Goal: Task Accomplishment & Management: Use online tool/utility

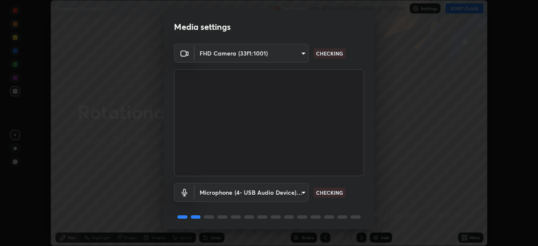
scroll to position [30, 0]
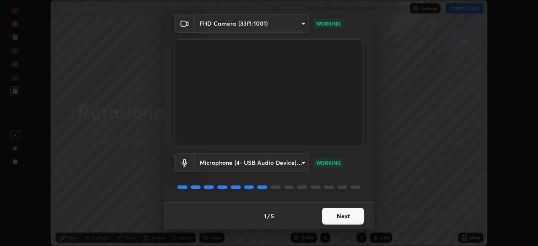
click at [341, 219] on button "Next" at bounding box center [343, 216] width 42 height 17
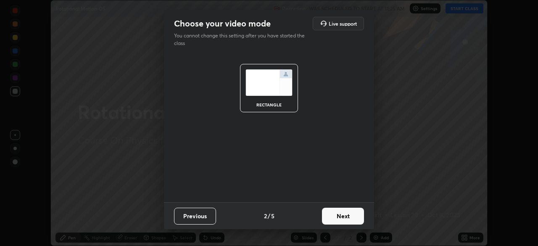
scroll to position [0, 0]
click at [344, 218] on button "Next" at bounding box center [343, 216] width 42 height 17
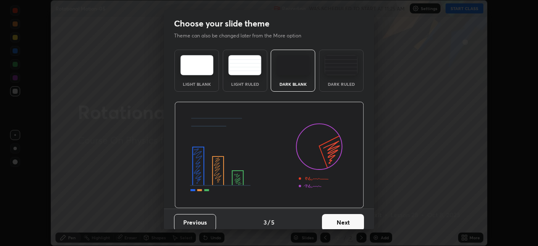
click at [344, 218] on button "Next" at bounding box center [343, 222] width 42 height 17
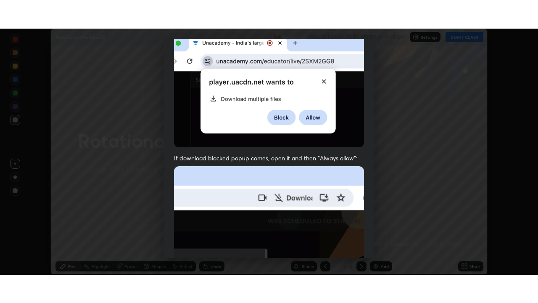
scroll to position [201, 0]
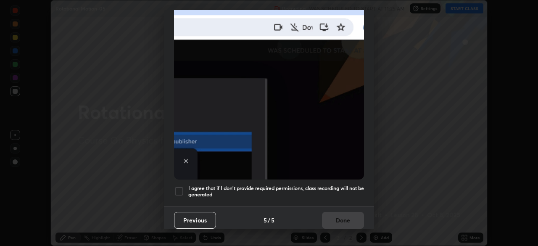
click at [343, 185] on h5 "I agree that if I don't provide required permissions, class recording will not …" at bounding box center [276, 191] width 176 height 13
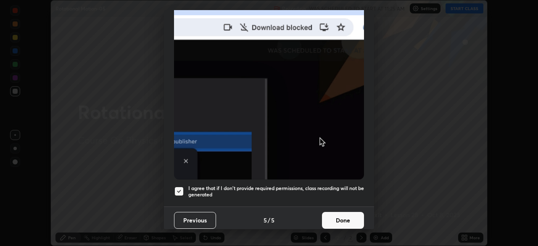
click at [342, 217] on button "Done" at bounding box center [343, 220] width 42 height 17
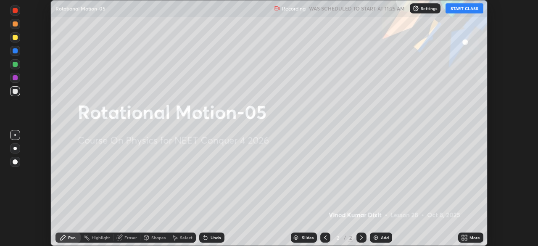
click at [462, 10] on button "START CLASS" at bounding box center [465, 8] width 38 height 10
click at [465, 235] on icon at bounding box center [466, 236] width 2 height 2
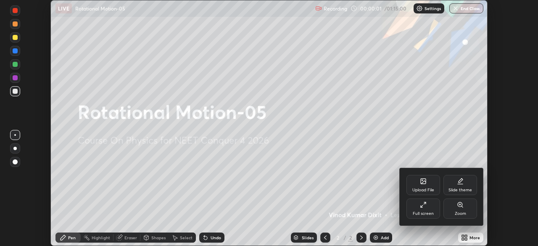
click at [424, 212] on div "Full screen" at bounding box center [423, 214] width 21 height 4
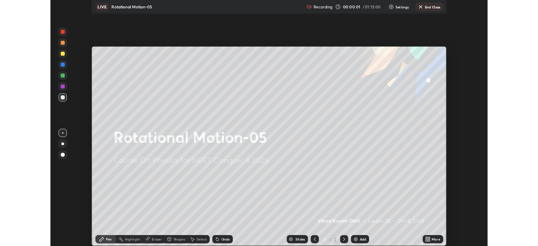
scroll to position [303, 538]
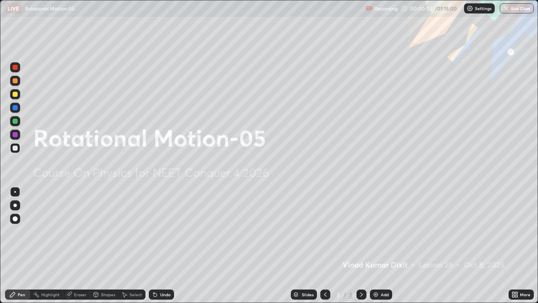
click at [382, 246] on div "Add" at bounding box center [385, 294] width 8 height 4
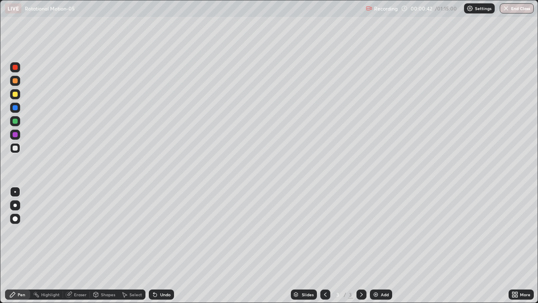
click at [109, 246] on div "Shapes" at bounding box center [108, 294] width 14 height 4
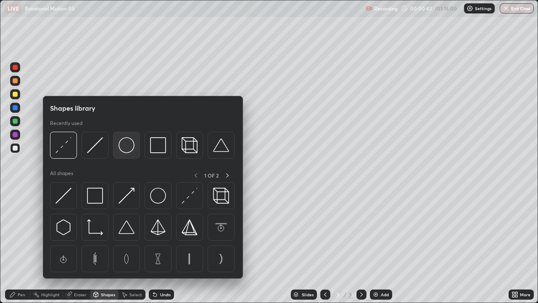
click at [130, 153] on img at bounding box center [127, 145] width 16 height 16
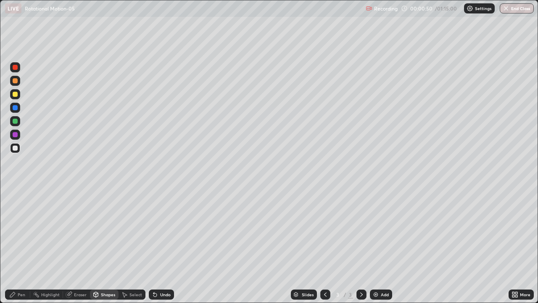
click at [109, 246] on div "Shapes" at bounding box center [108, 294] width 14 height 4
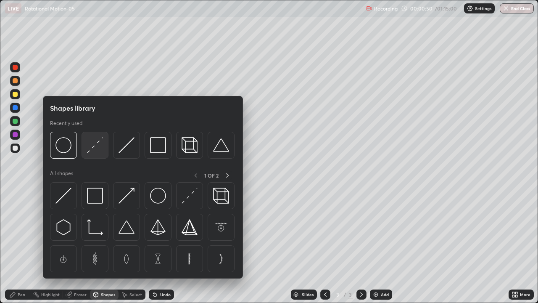
click at [96, 143] on img at bounding box center [95, 145] width 16 height 16
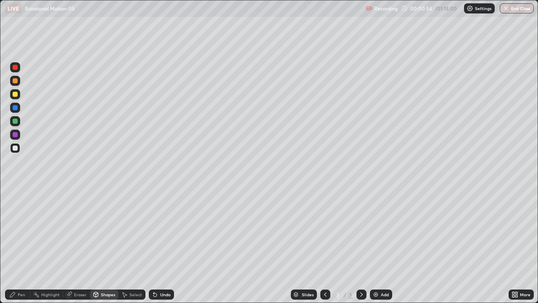
click at [112, 246] on div "Shapes" at bounding box center [108, 294] width 14 height 4
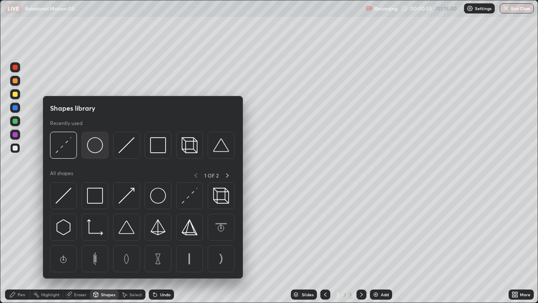
click at [100, 148] on img at bounding box center [95, 145] width 16 height 16
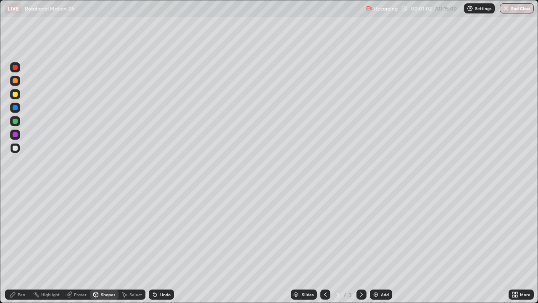
click at [22, 246] on div "Pen" at bounding box center [22, 294] width 8 height 4
click at [17, 94] on div at bounding box center [15, 94] width 5 height 5
click at [16, 123] on div at bounding box center [15, 121] width 5 height 5
click at [79, 246] on div "Eraser" at bounding box center [80, 294] width 13 height 4
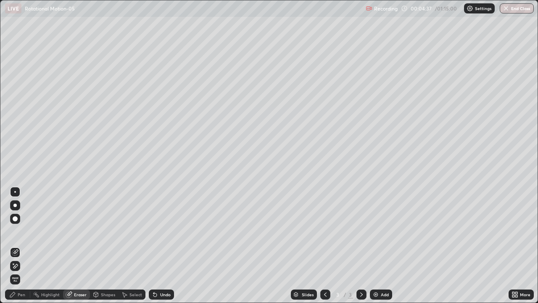
click at [20, 246] on div "Pen" at bounding box center [22, 294] width 8 height 4
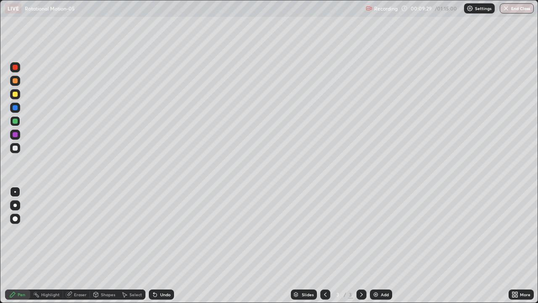
click at [384, 246] on div "Add" at bounding box center [385, 294] width 8 height 4
click at [17, 95] on div at bounding box center [15, 94] width 5 height 5
click at [16, 121] on div at bounding box center [15, 121] width 5 height 5
click at [378, 246] on div "Add" at bounding box center [381, 294] width 22 height 10
click at [106, 246] on div "Shapes" at bounding box center [108, 294] width 14 height 4
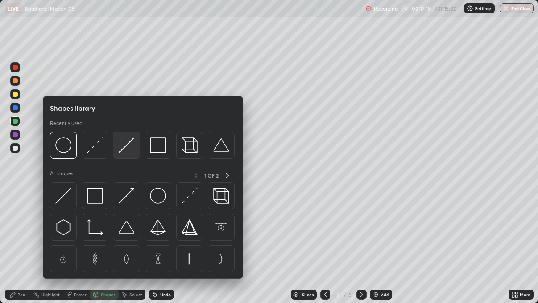
click at [127, 148] on img at bounding box center [127, 145] width 16 height 16
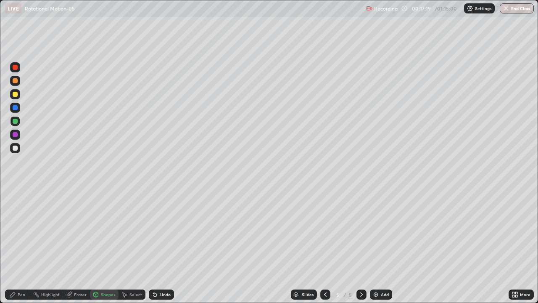
click at [15, 95] on div at bounding box center [15, 94] width 5 height 5
click at [22, 246] on div "Pen" at bounding box center [17, 294] width 25 height 10
click at [15, 122] on div at bounding box center [15, 121] width 5 height 5
click at [79, 246] on div "Eraser" at bounding box center [80, 294] width 13 height 4
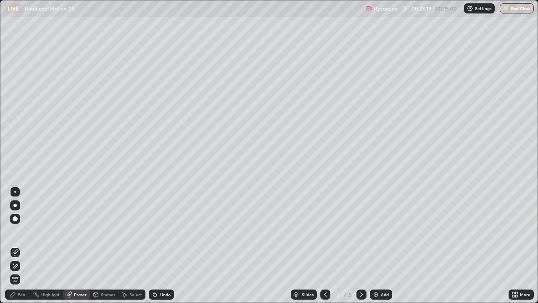
click at [21, 246] on div "Pen" at bounding box center [22, 294] width 8 height 4
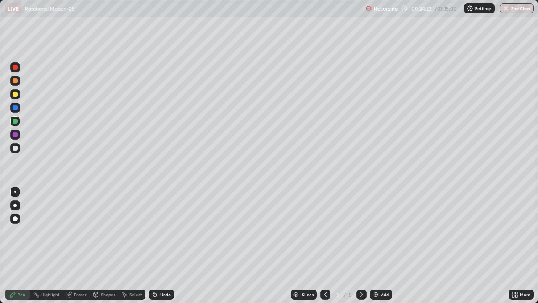
click at [15, 145] on div at bounding box center [15, 147] width 5 height 5
click at [376, 246] on img at bounding box center [376, 294] width 7 height 7
click at [16, 93] on div at bounding box center [15, 94] width 5 height 5
click at [325, 246] on icon at bounding box center [325, 294] width 7 height 7
click at [361, 246] on icon at bounding box center [361, 294] width 7 height 7
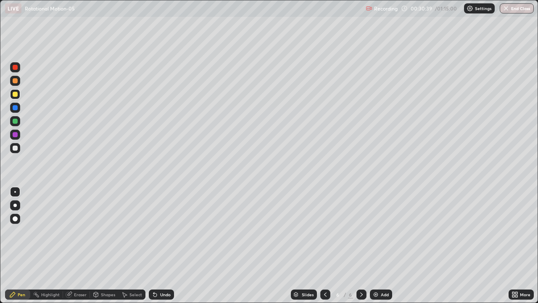
click at [109, 246] on div "Shapes" at bounding box center [108, 294] width 14 height 4
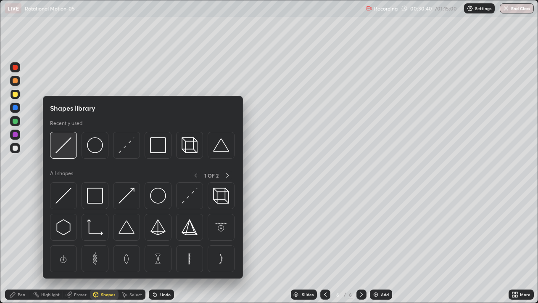
click at [69, 152] on img at bounding box center [64, 145] width 16 height 16
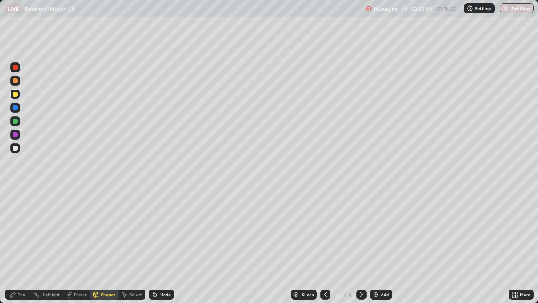
click at [24, 246] on div "Pen" at bounding box center [22, 294] width 8 height 4
click at [17, 122] on div at bounding box center [15, 121] width 5 height 5
click at [324, 246] on icon at bounding box center [325, 294] width 7 height 7
click at [360, 246] on div at bounding box center [362, 294] width 10 height 10
click at [389, 246] on div "Add" at bounding box center [381, 294] width 22 height 10
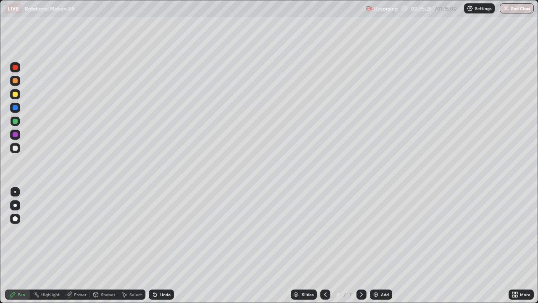
click at [17, 96] on div at bounding box center [15, 94] width 5 height 5
click at [105, 246] on div "Shapes" at bounding box center [104, 294] width 29 height 10
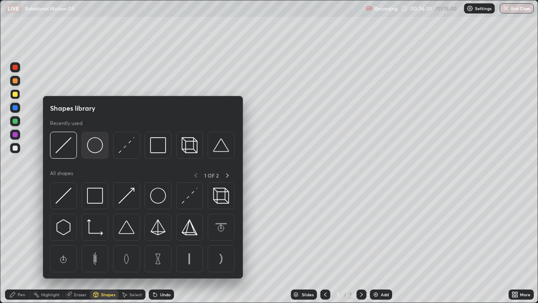
click at [96, 151] on img at bounding box center [95, 145] width 16 height 16
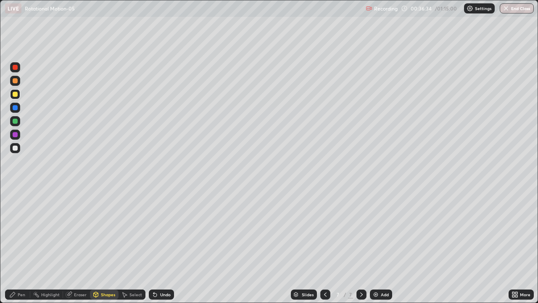
click at [26, 246] on div "Pen" at bounding box center [17, 294] width 25 height 10
click at [80, 246] on div "Eraser" at bounding box center [80, 294] width 13 height 4
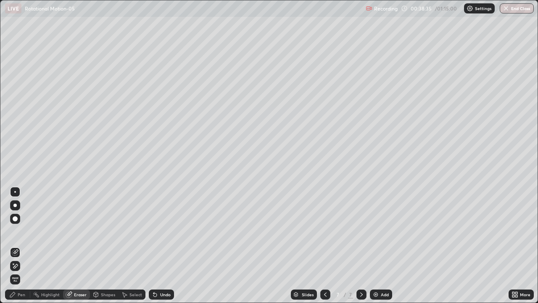
click at [26, 246] on div "Pen" at bounding box center [17, 294] width 25 height 10
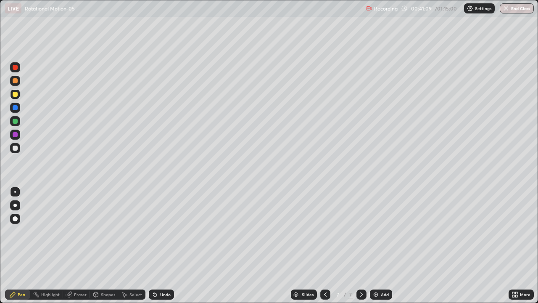
click at [376, 246] on img at bounding box center [376, 294] width 7 height 7
click at [15, 149] on div at bounding box center [15, 147] width 5 height 5
click at [16, 96] on div at bounding box center [15, 94] width 5 height 5
click at [381, 246] on div "Add" at bounding box center [381, 294] width 22 height 10
click at [107, 246] on div "Shapes" at bounding box center [108, 294] width 14 height 4
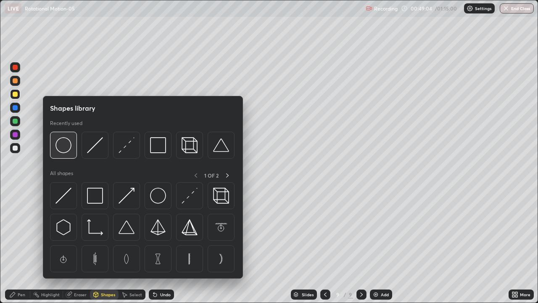
click at [66, 150] on img at bounding box center [64, 145] width 16 height 16
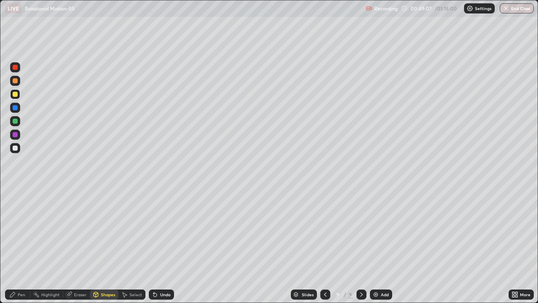
click at [107, 246] on div "Shapes" at bounding box center [108, 294] width 14 height 4
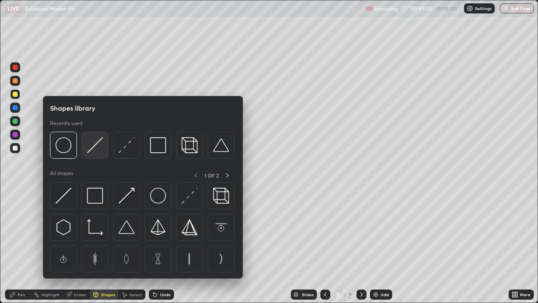
click at [98, 145] on img at bounding box center [95, 145] width 16 height 16
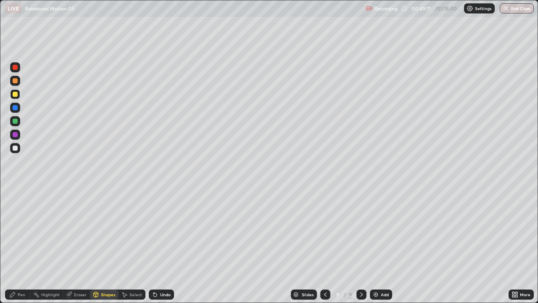
click at [22, 246] on div "Pen" at bounding box center [17, 294] width 25 height 10
click at [16, 122] on div at bounding box center [15, 121] width 5 height 5
click at [19, 96] on div at bounding box center [15, 94] width 10 height 10
click at [378, 246] on div "Add" at bounding box center [381, 294] width 22 height 10
click at [112, 246] on div "Shapes" at bounding box center [108, 294] width 14 height 4
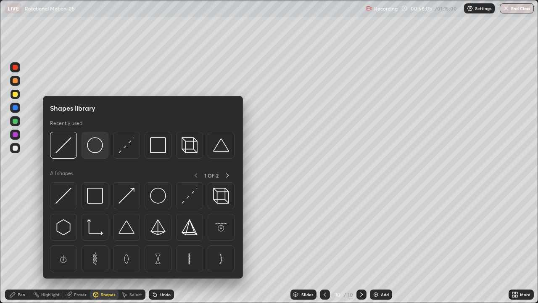
click at [100, 151] on img at bounding box center [95, 145] width 16 height 16
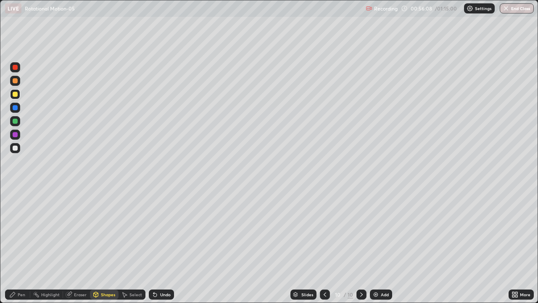
click at [106, 246] on div "Shapes" at bounding box center [108, 294] width 14 height 4
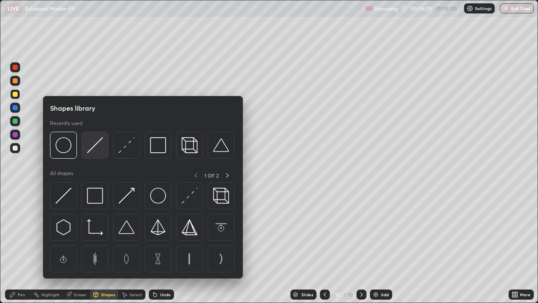
click at [96, 148] on img at bounding box center [95, 145] width 16 height 16
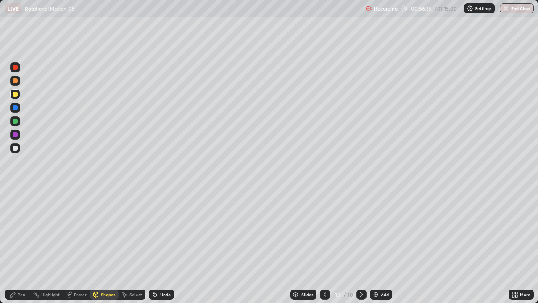
click at [19, 246] on div "Pen" at bounding box center [17, 294] width 25 height 10
click at [15, 150] on div at bounding box center [15, 147] width 5 height 5
click at [381, 246] on div "Add" at bounding box center [385, 294] width 8 height 4
click at [18, 96] on div at bounding box center [15, 94] width 10 height 10
click at [382, 246] on div "Add" at bounding box center [385, 294] width 8 height 4
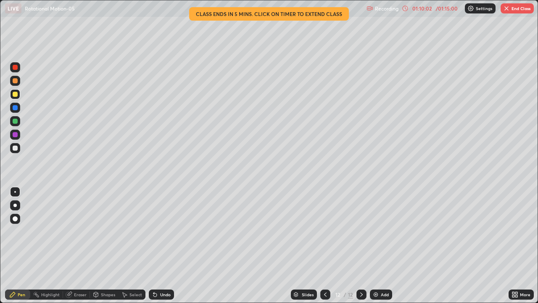
click at [522, 13] on button "End Class" at bounding box center [517, 8] width 33 height 10
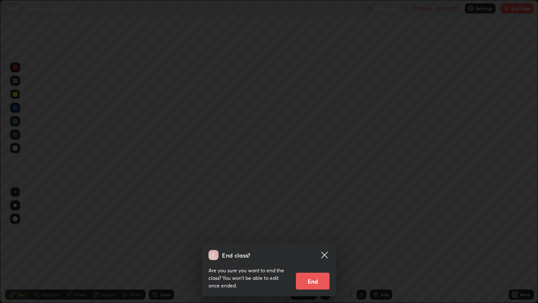
click at [326, 246] on button "End" at bounding box center [313, 280] width 34 height 17
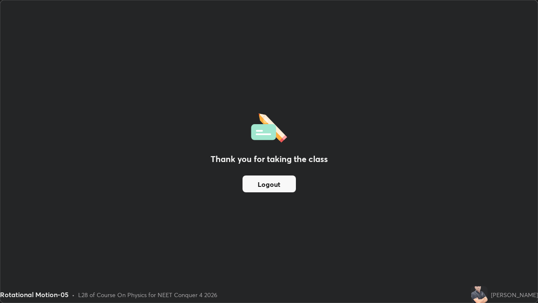
click at [283, 185] on button "Logout" at bounding box center [269, 183] width 53 height 17
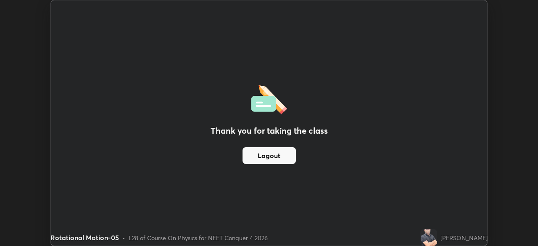
scroll to position [41803, 41511]
